Goal: Transaction & Acquisition: Subscribe to service/newsletter

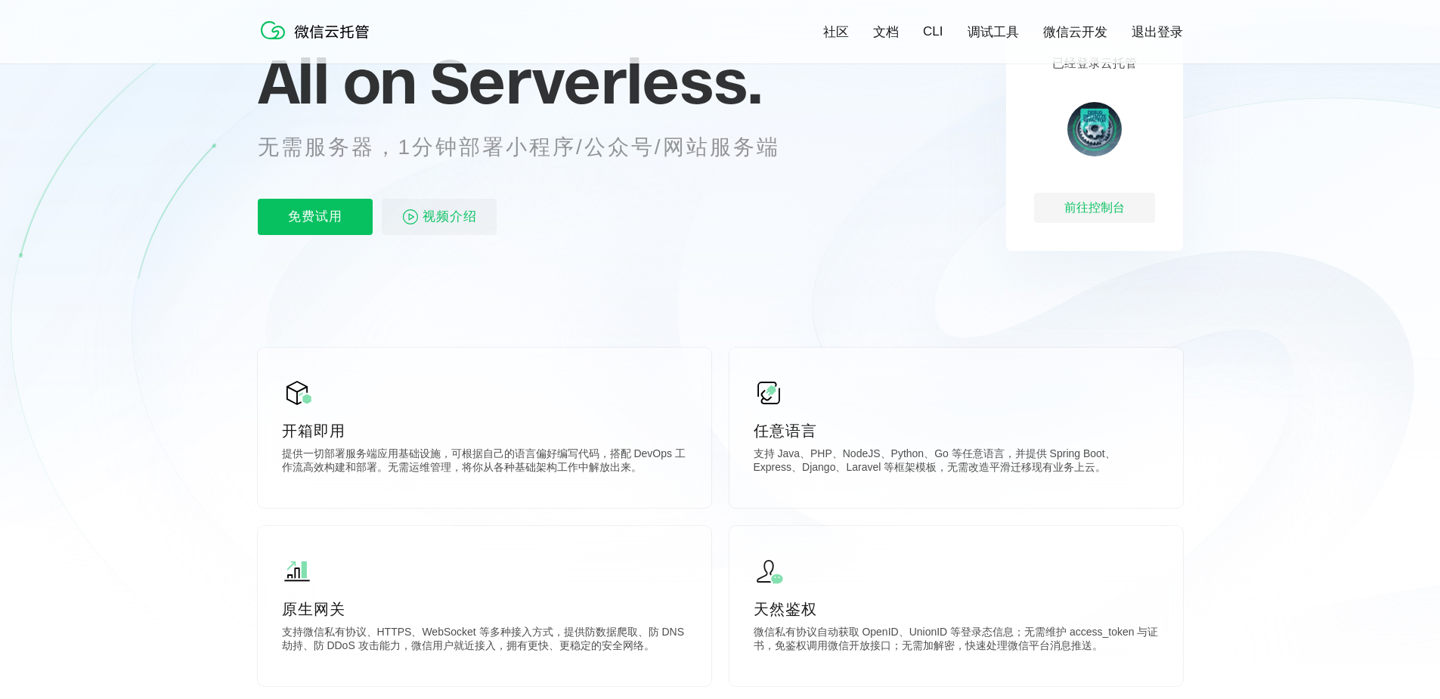
scroll to position [454, 0]
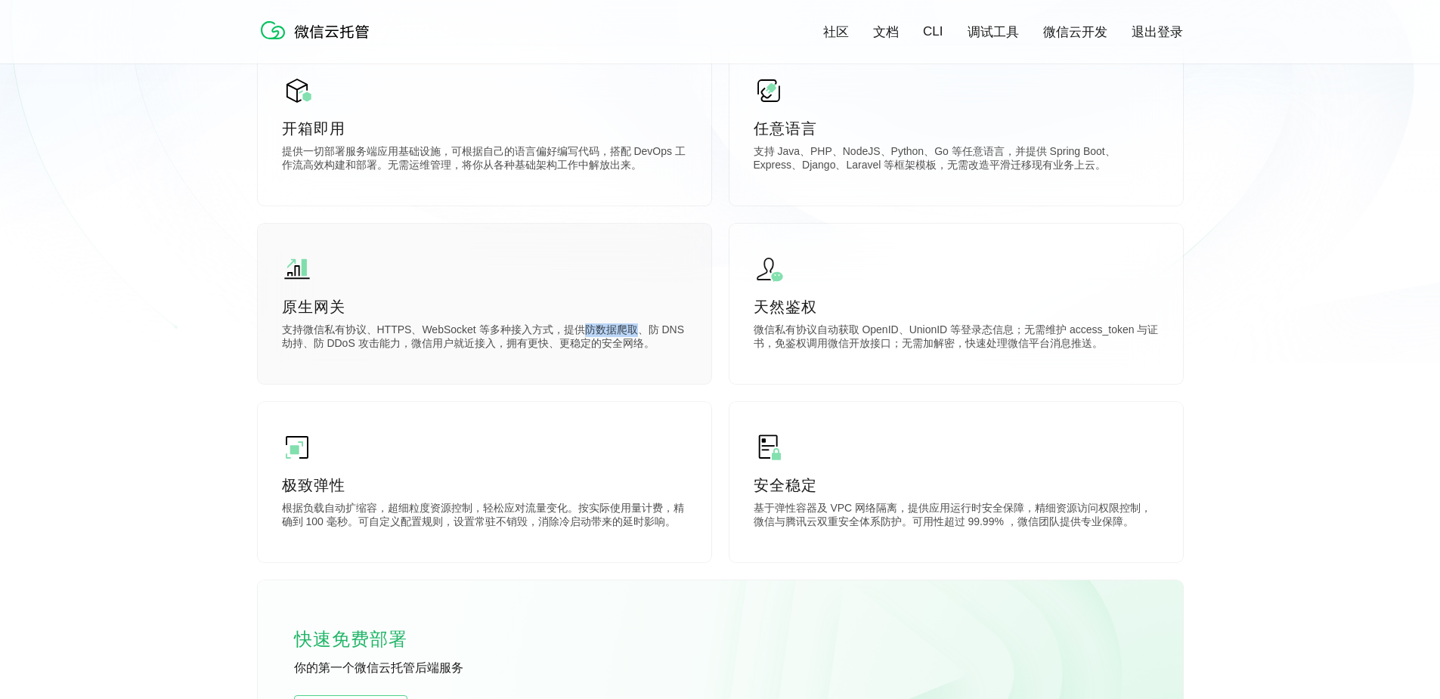
drag, startPoint x: 580, startPoint y: 329, endPoint x: 635, endPoint y: 329, distance: 55.2
click at [635, 329] on p "支持微信私有协议、HTTPS、WebSocket 等多种接入方式，提供防数据爬取、防 DNS 劫持、防 DDoS 攻击能力，微信用户就近接入，拥有更快、更稳定…" at bounding box center [484, 339] width 405 height 30
click at [661, 333] on p "支持微信私有协议、HTTPS、WebSocket 等多种接入方式，提供防数据爬取、防 DNS 劫持、防 DDoS 攻击能力，微信用户就近接入，拥有更快、更稳定…" at bounding box center [484, 339] width 405 height 30
drag, startPoint x: 645, startPoint y: 333, endPoint x: 669, endPoint y: 333, distance: 24.2
click at [669, 333] on p "支持微信私有协议、HTTPS、WebSocket 等多种接入方式，提供防数据爬取、防 DNS 劫持、防 DDoS 攻击能力，微信用户就近接入，拥有更快、更稳定…" at bounding box center [484, 339] width 405 height 30
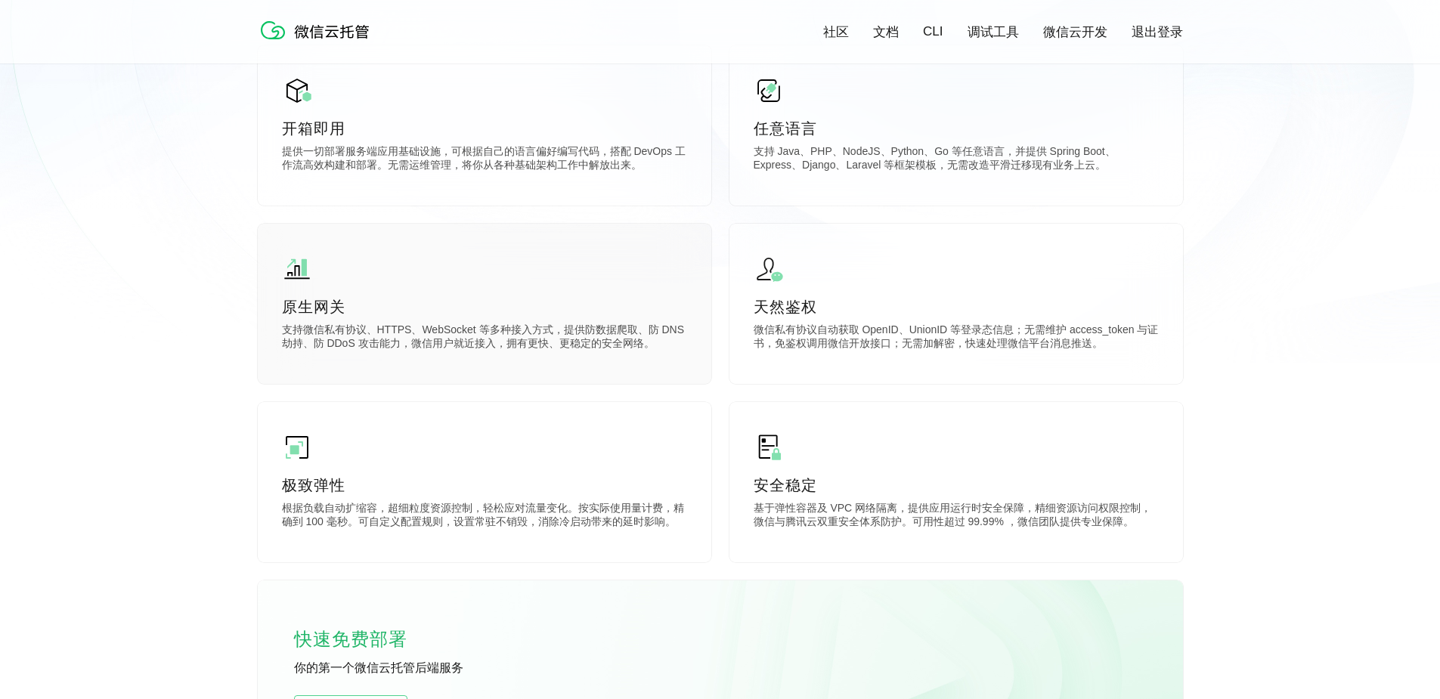
click at [533, 359] on div "原生网关 支持微信私有协议、HTTPS、WebSocket 等多种接入方式，提供防数据爬取、防 DNS 劫持、防 DDoS 攻击能力，微信用户就近接入，拥有更…" at bounding box center [485, 304] width 454 height 160
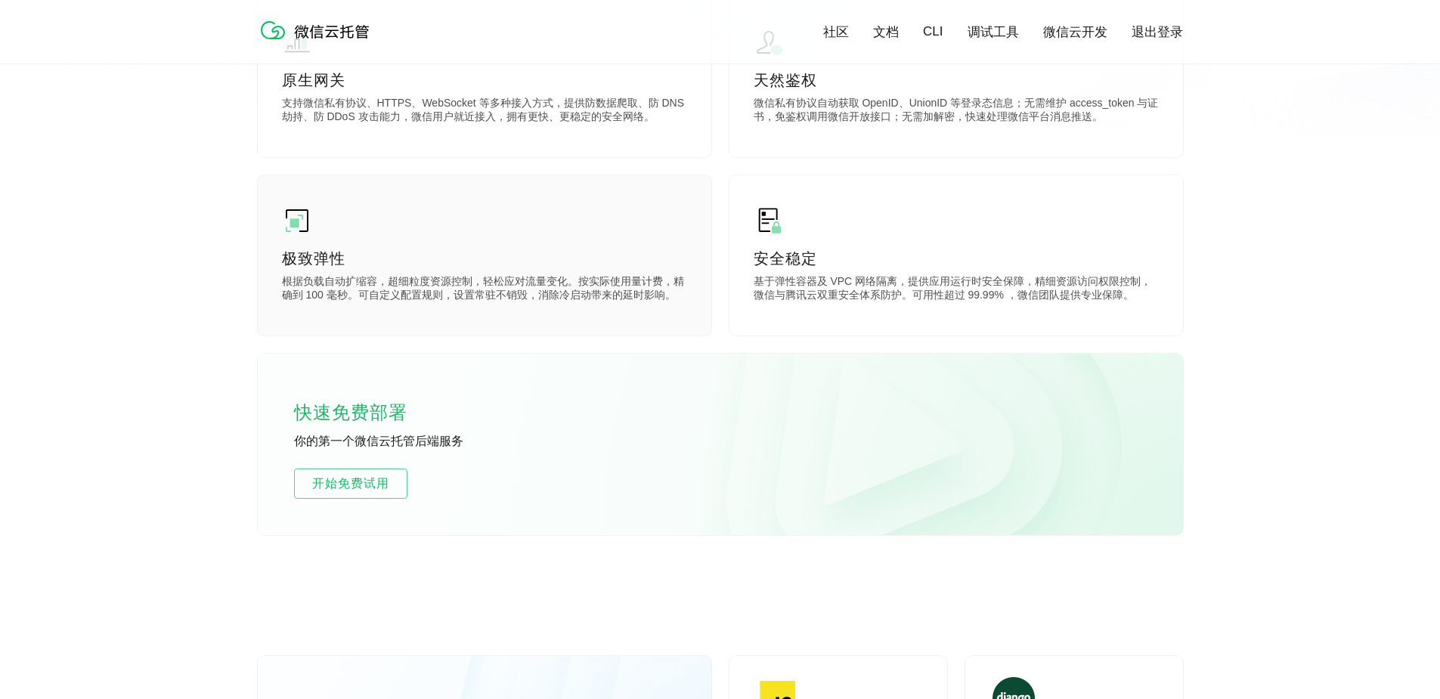
scroll to position [907, 0]
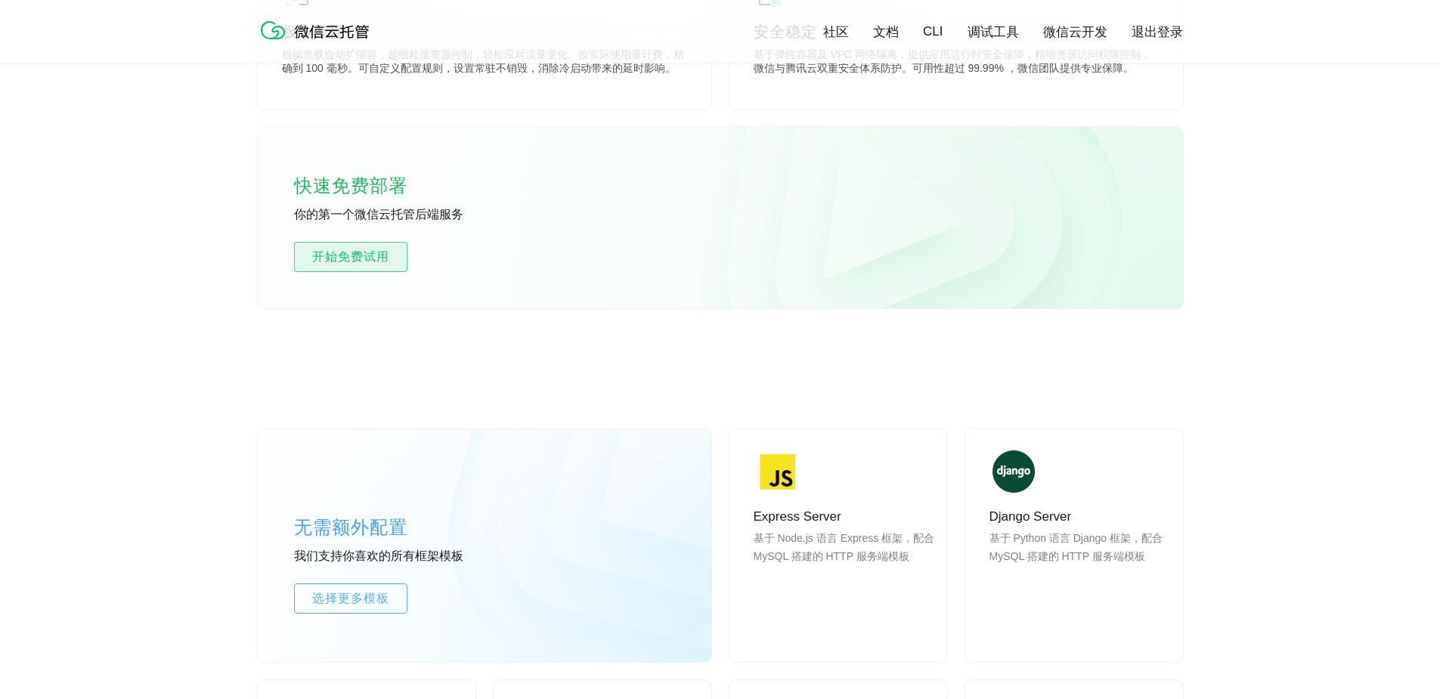
click at [390, 260] on span "开始免费试用" at bounding box center [351, 257] width 112 height 18
